Goal: Task Accomplishment & Management: Manage account settings

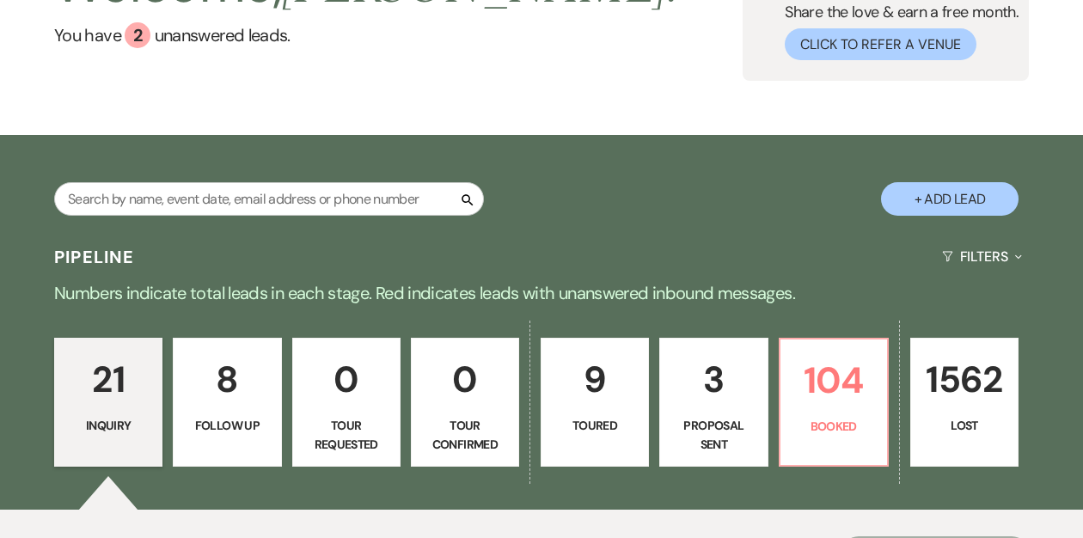
scroll to position [151, 0]
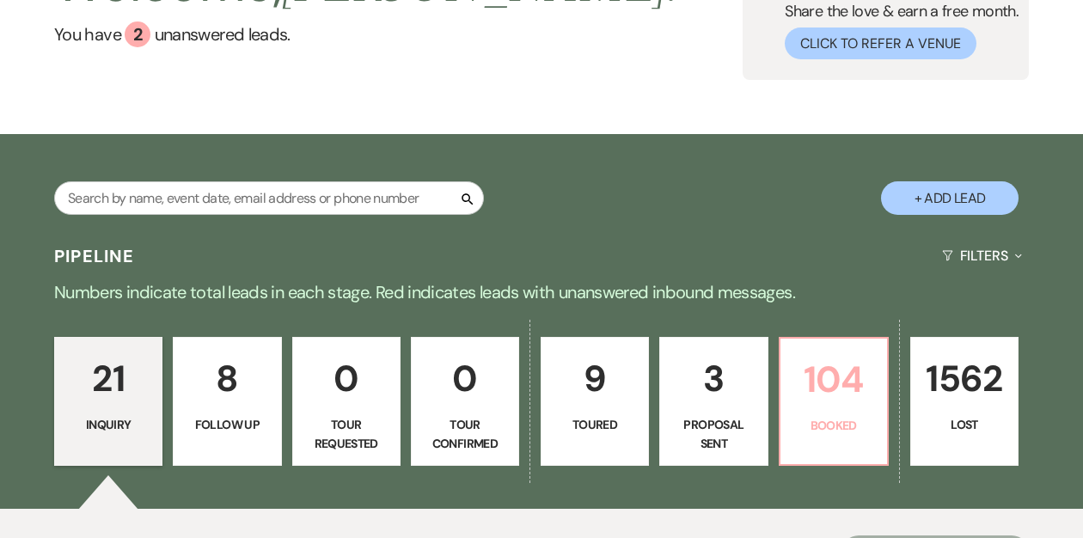
click at [840, 396] on p "104" at bounding box center [834, 380] width 86 height 58
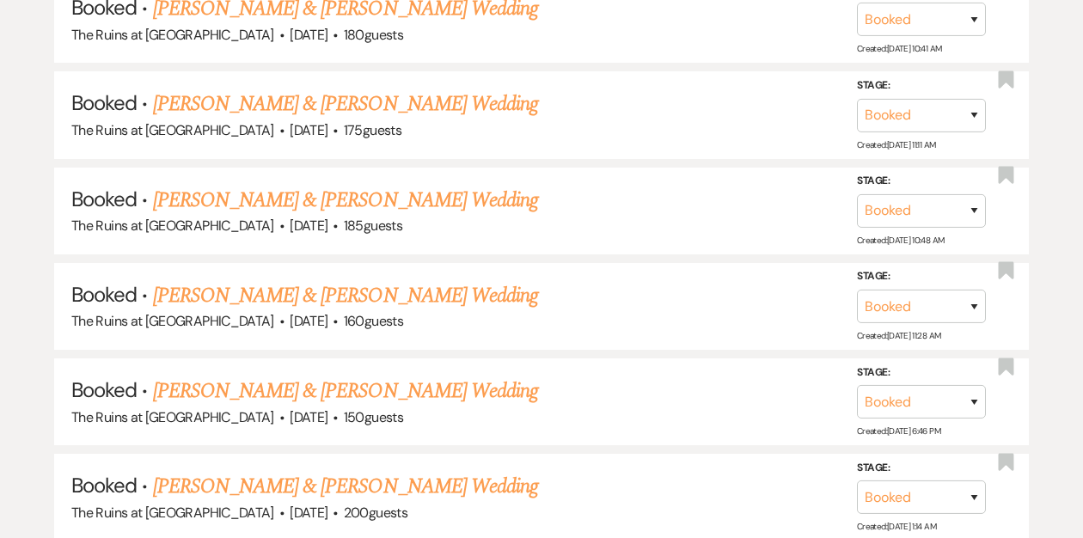
scroll to position [1471, 0]
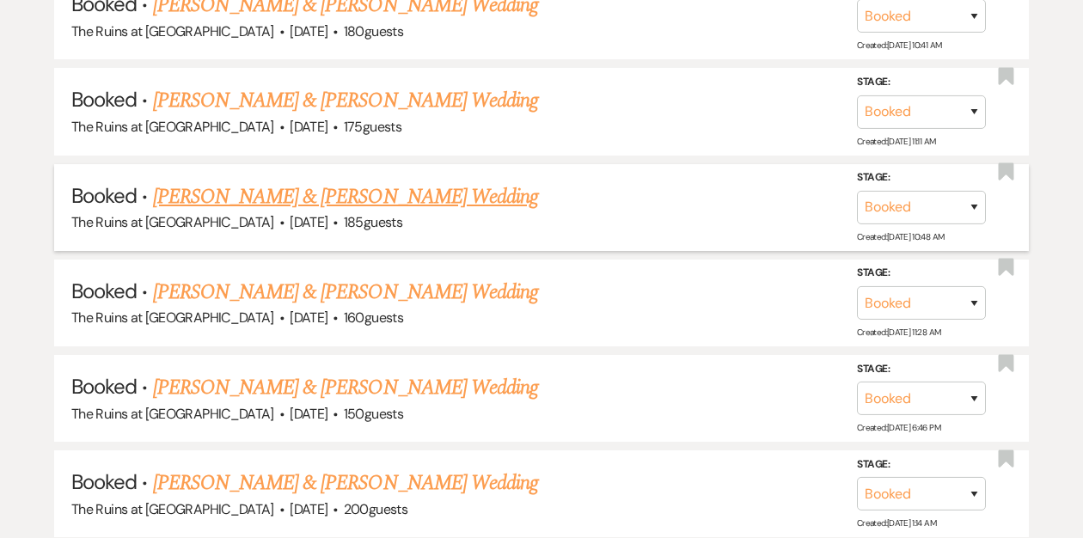
click at [427, 193] on link "[PERSON_NAME] & [PERSON_NAME] Wedding" at bounding box center [345, 196] width 385 height 31
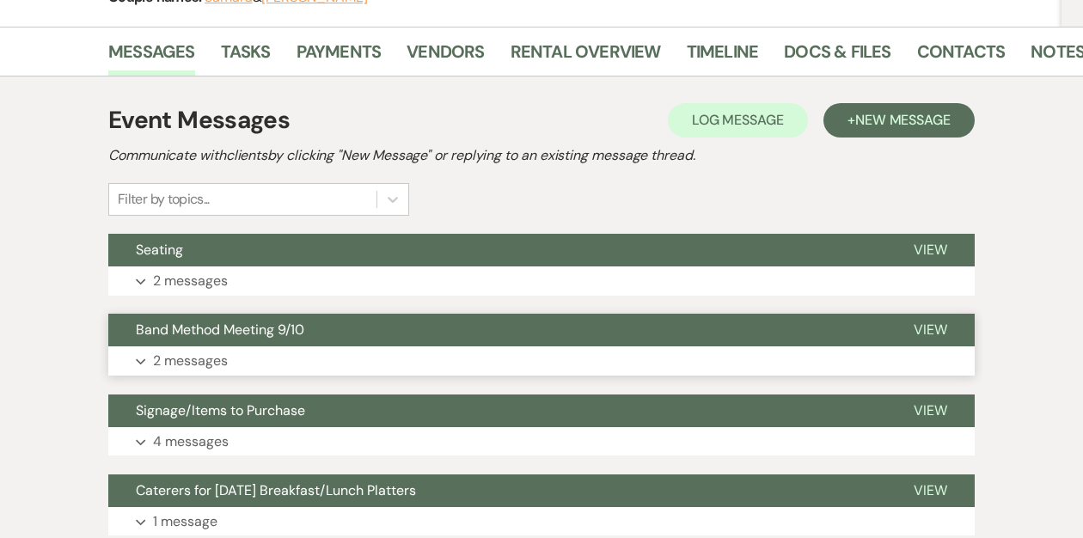
scroll to position [296, 0]
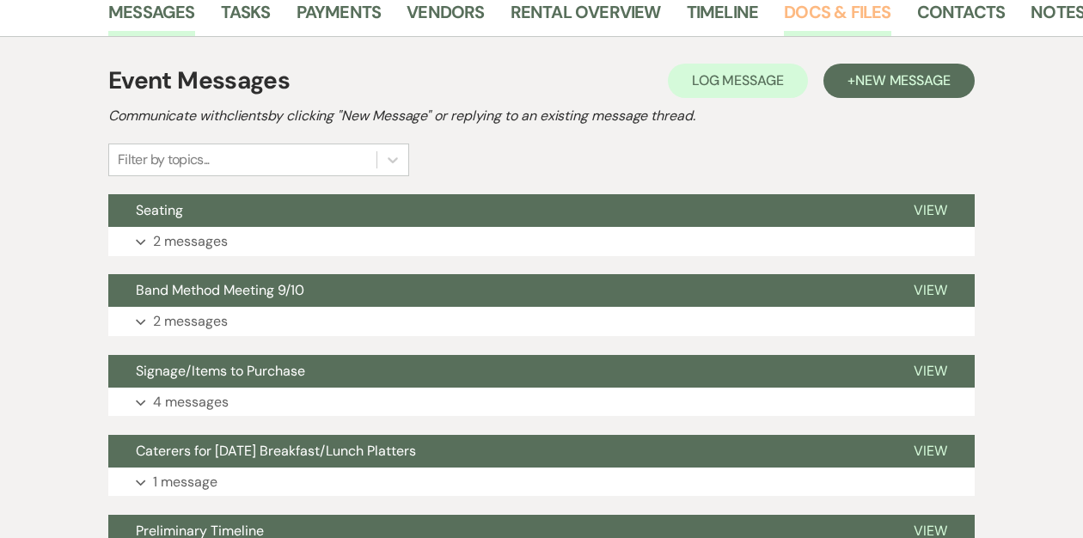
click at [828, 13] on link "Docs & Files" at bounding box center [837, 17] width 107 height 38
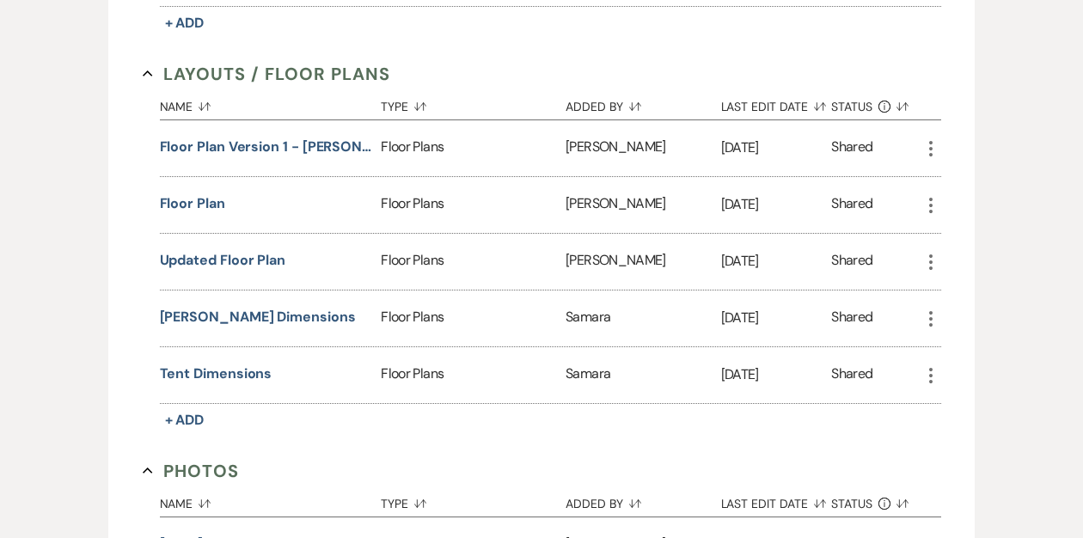
scroll to position [948, 0]
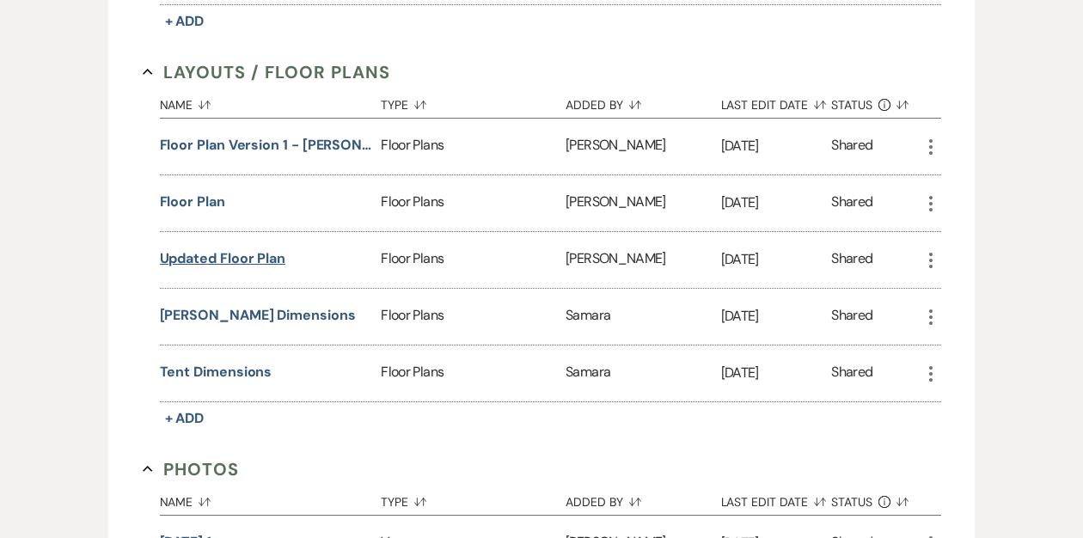
click at [229, 253] on button "Updated Floor Plan" at bounding box center [223, 259] width 126 height 21
